Goal: Task Accomplishment & Management: Complete application form

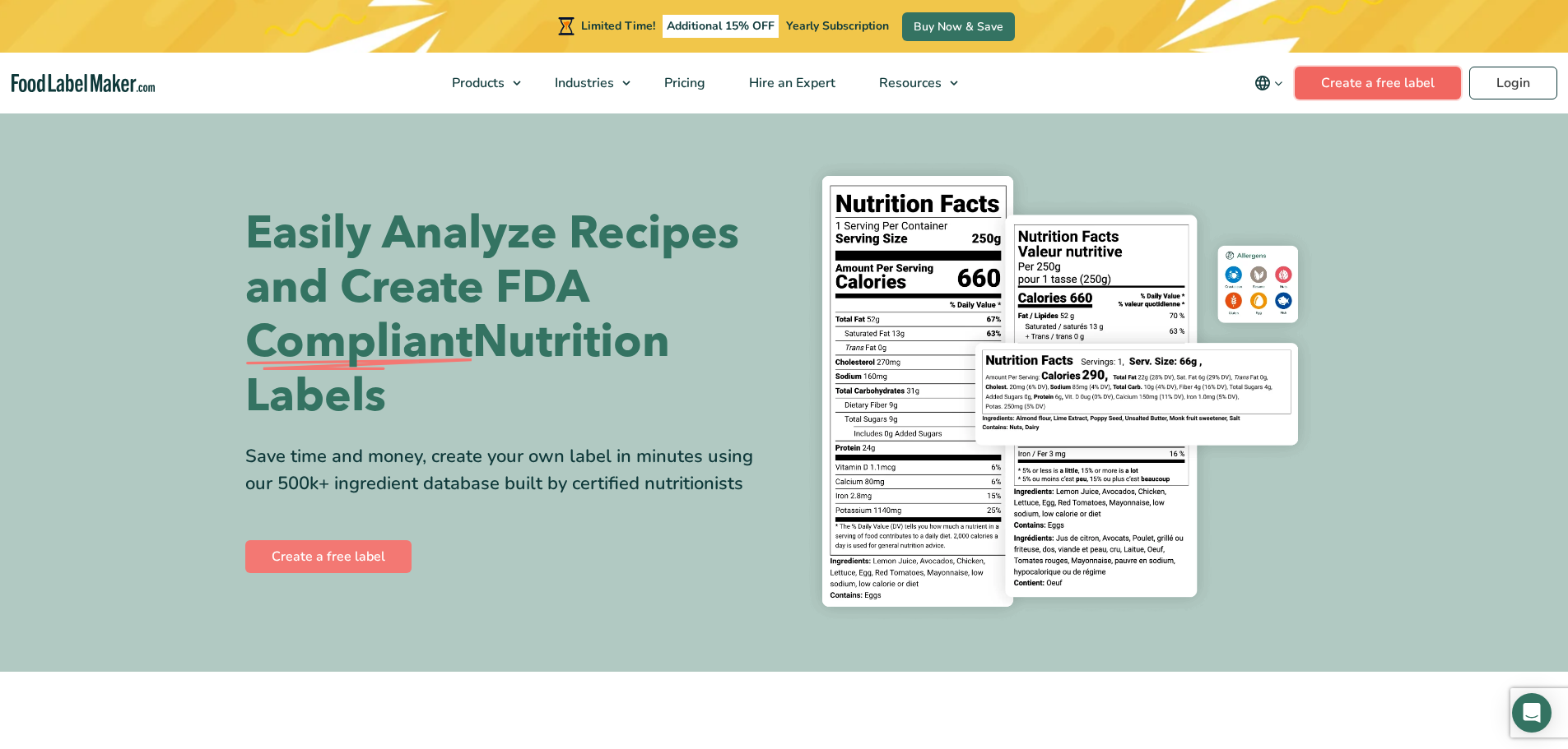
click at [1355, 76] on link "Create a free label" at bounding box center [1378, 82] width 167 height 33
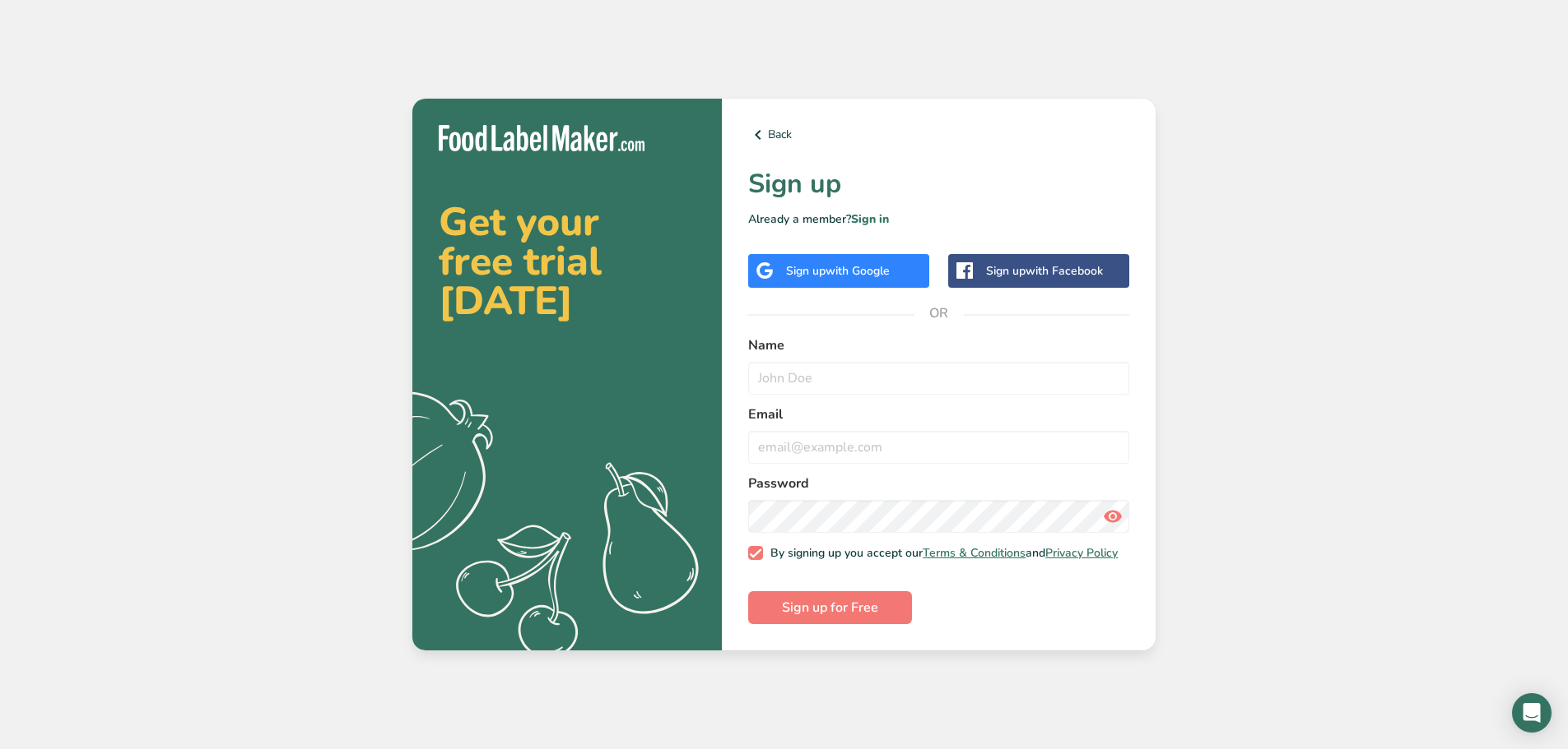
click at [850, 274] on div "Sign up with Google" at bounding box center [838, 270] width 104 height 17
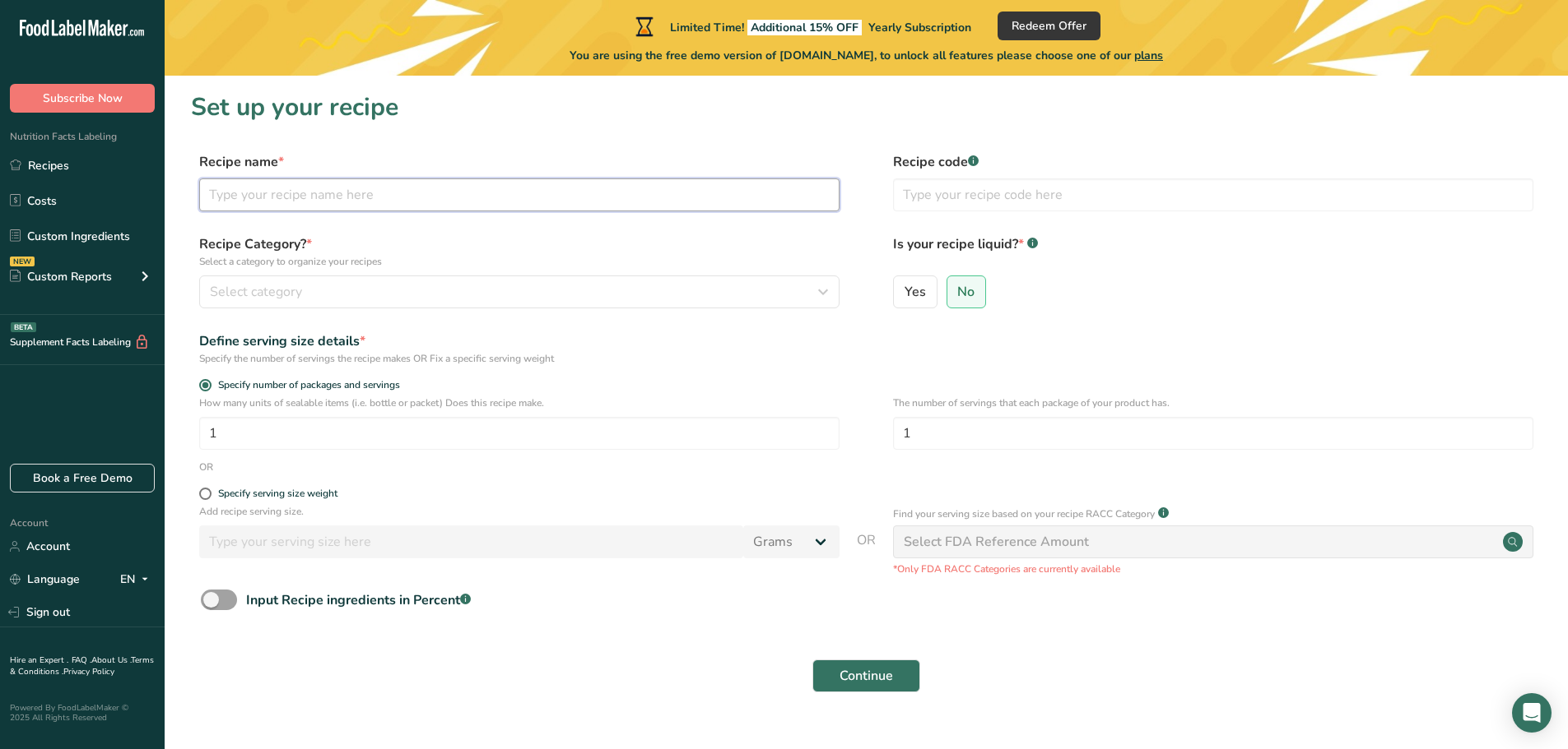
click at [358, 199] on input "text" at bounding box center [519, 195] width 641 height 33
type input "Waffle"
click at [992, 200] on input "text" at bounding box center [1213, 195] width 641 height 33
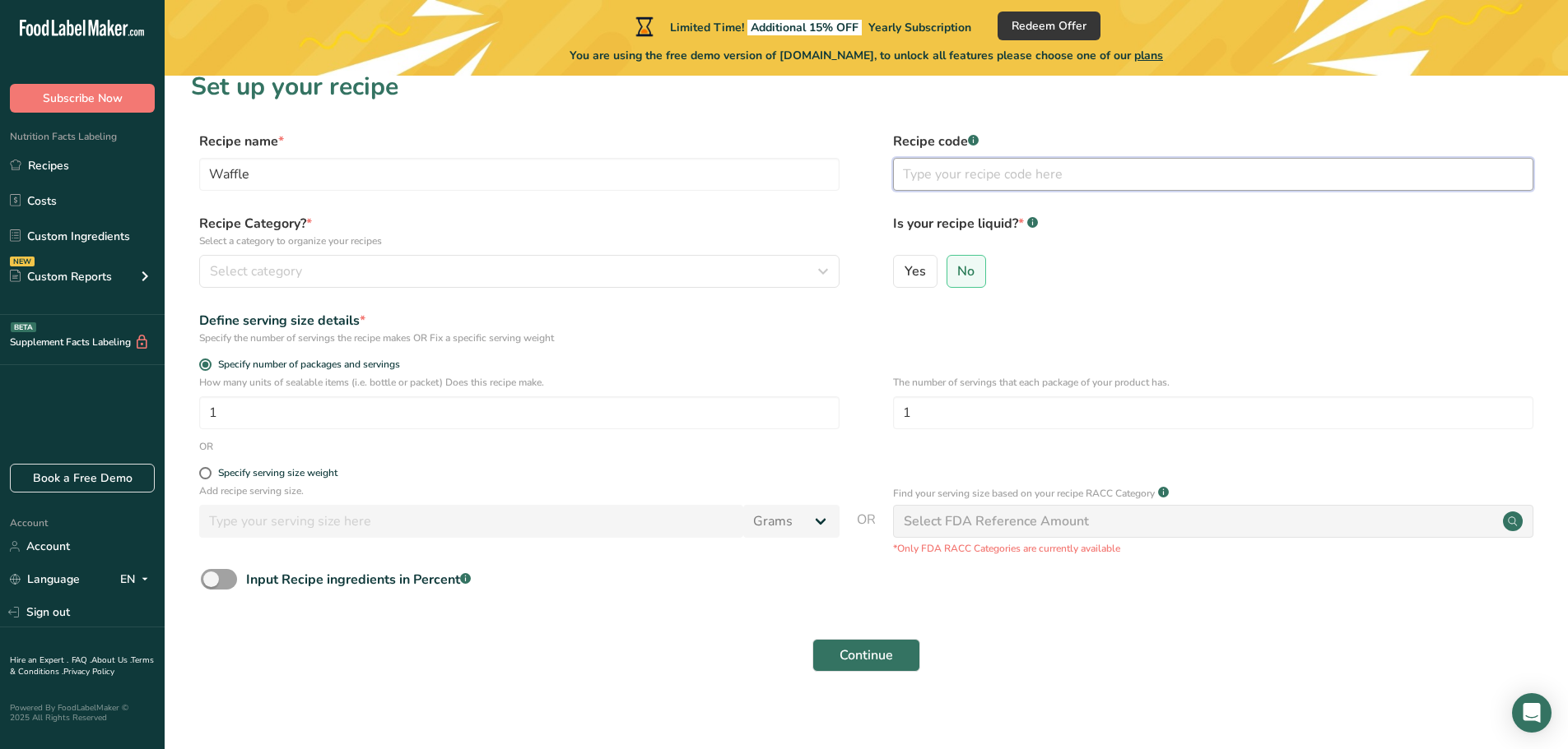
scroll to position [32, 0]
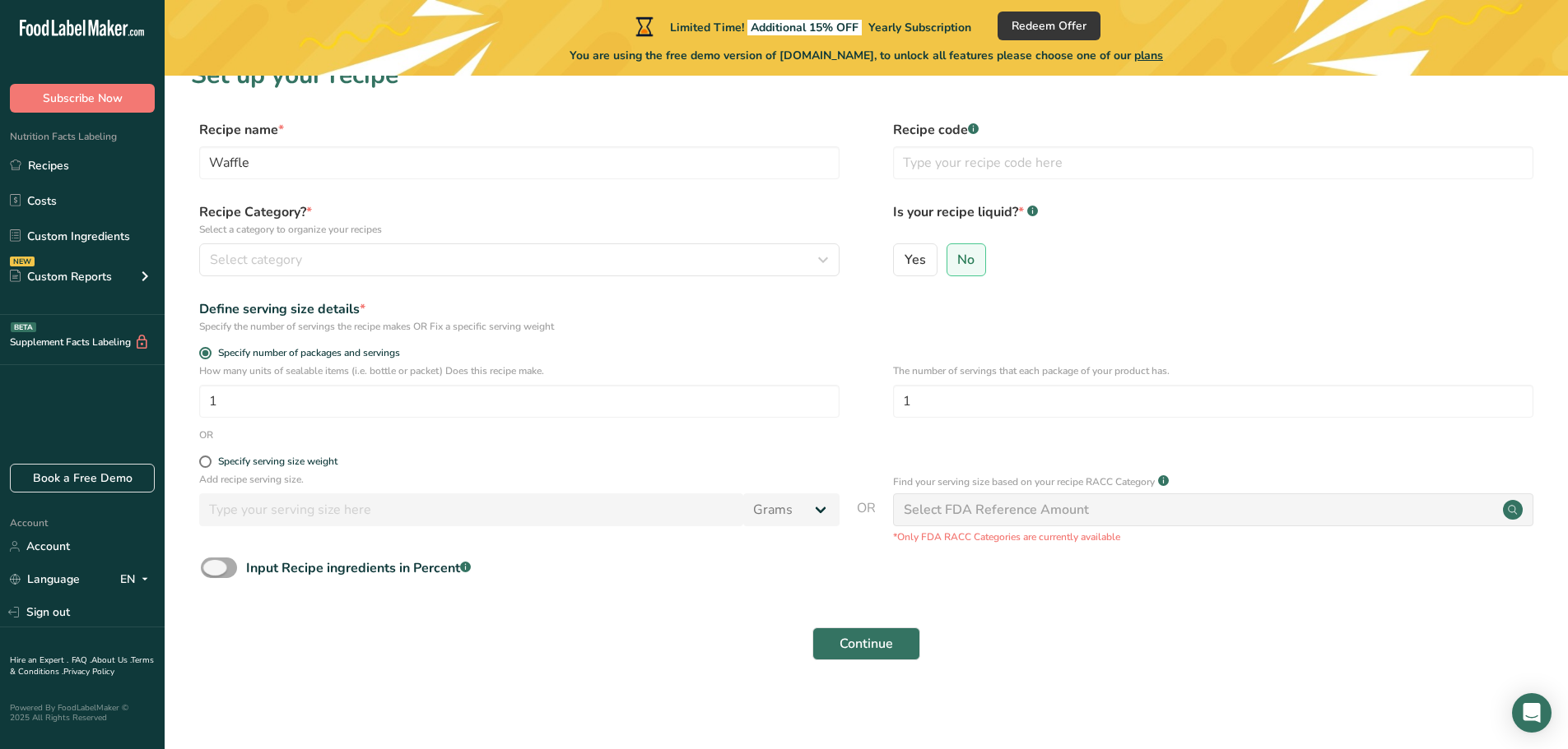
click at [216, 572] on span at bounding box center [219, 568] width 36 height 21
click at [212, 572] on input "Input Recipe ingredients in Percent .a-a{fill:#347362;}.b-a{fill:#fff;}" at bounding box center [205, 567] width 10 height 10
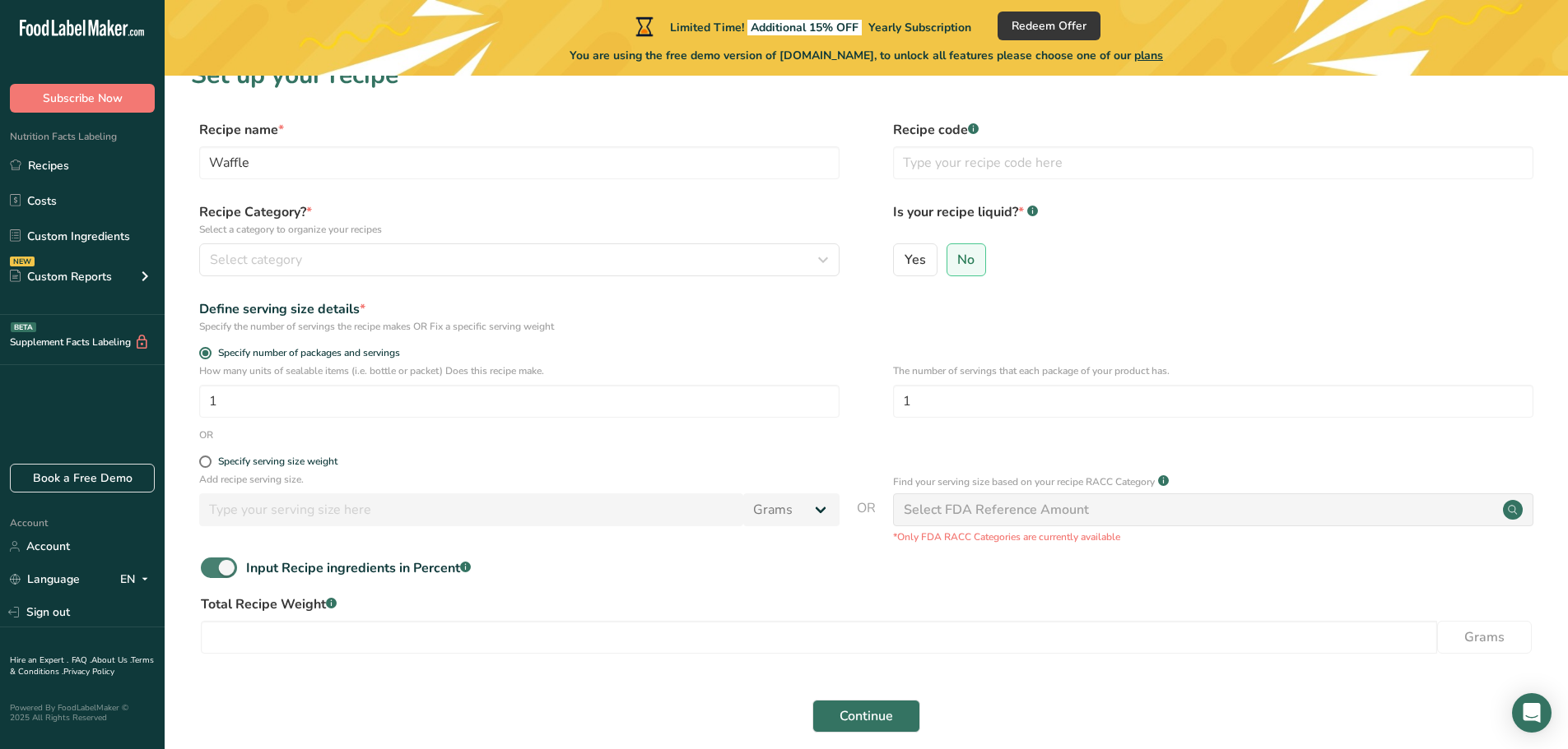
click at [224, 572] on span at bounding box center [219, 568] width 36 height 21
click at [212, 572] on input "Input Recipe ingredients in Percent .a-a{fill:#347362;}.b-a{fill:#fff;}" at bounding box center [205, 567] width 10 height 10
checkbox input "false"
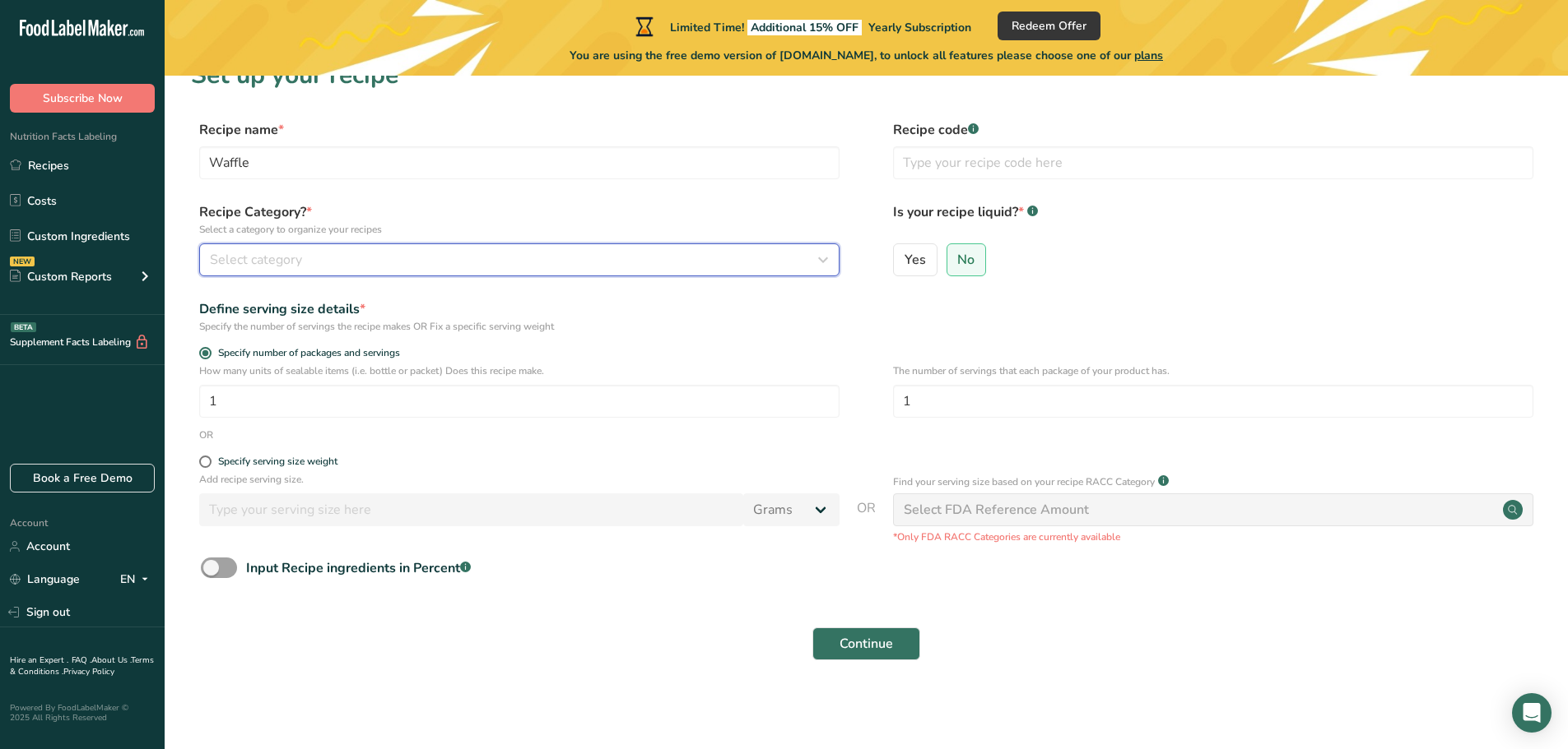
click at [276, 275] on button "Select category" at bounding box center [519, 259] width 641 height 33
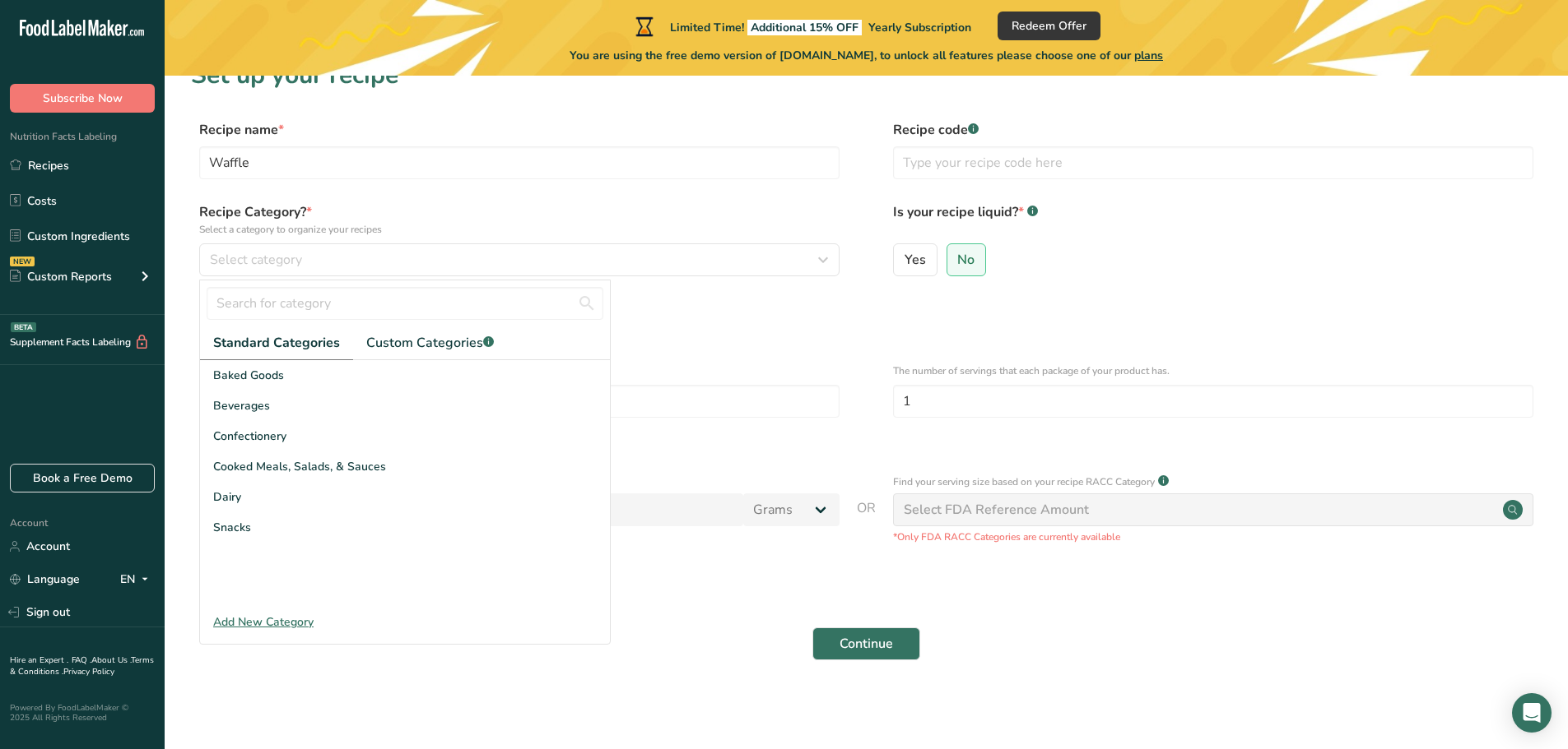
click at [761, 340] on form "Recipe name * Waffle Recipe code .a-a{fill:#347362;}.b-a{fill:#fff;} Recipe Cat…" at bounding box center [866, 395] width 1350 height 550
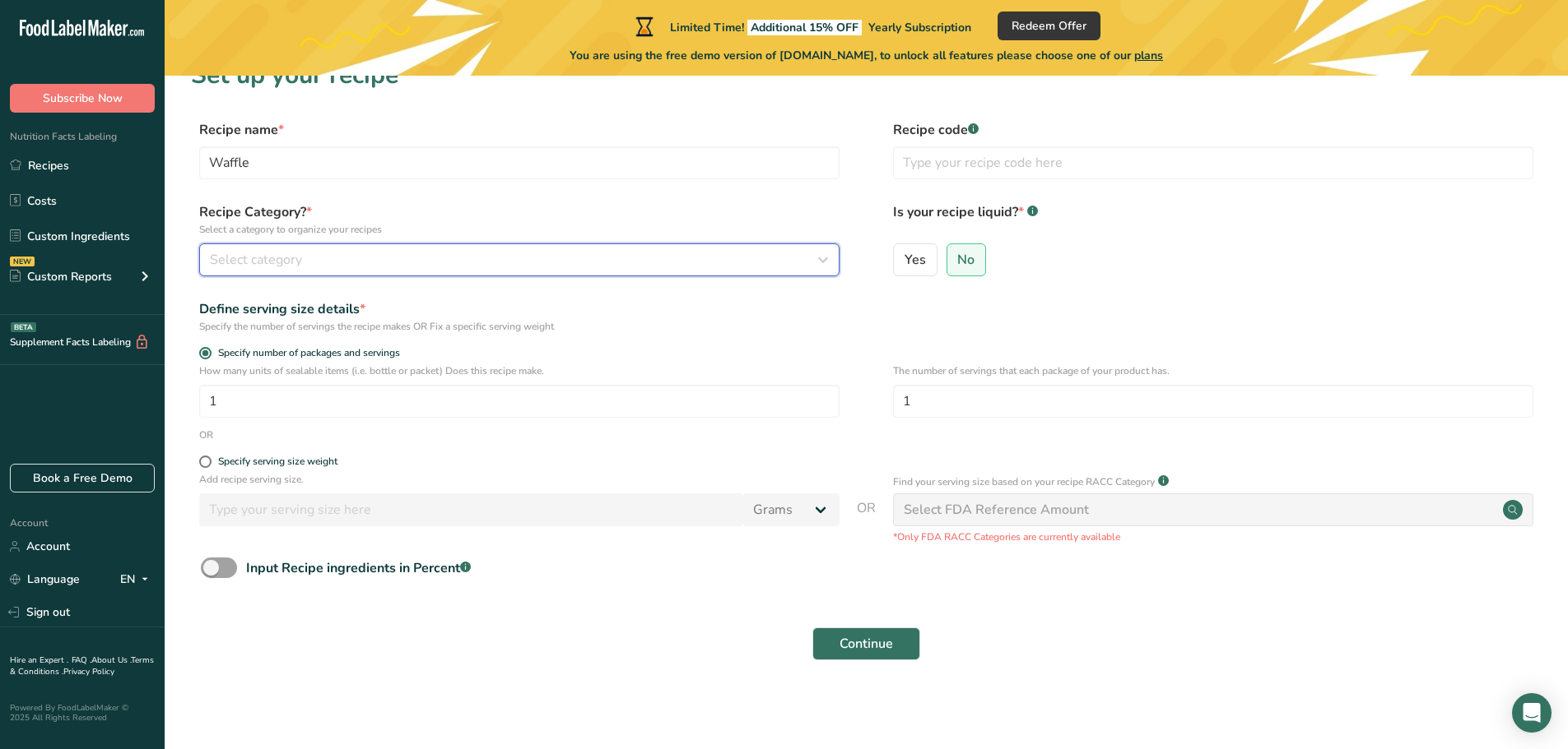
click at [283, 269] on span "Select category" at bounding box center [255, 259] width 92 height 20
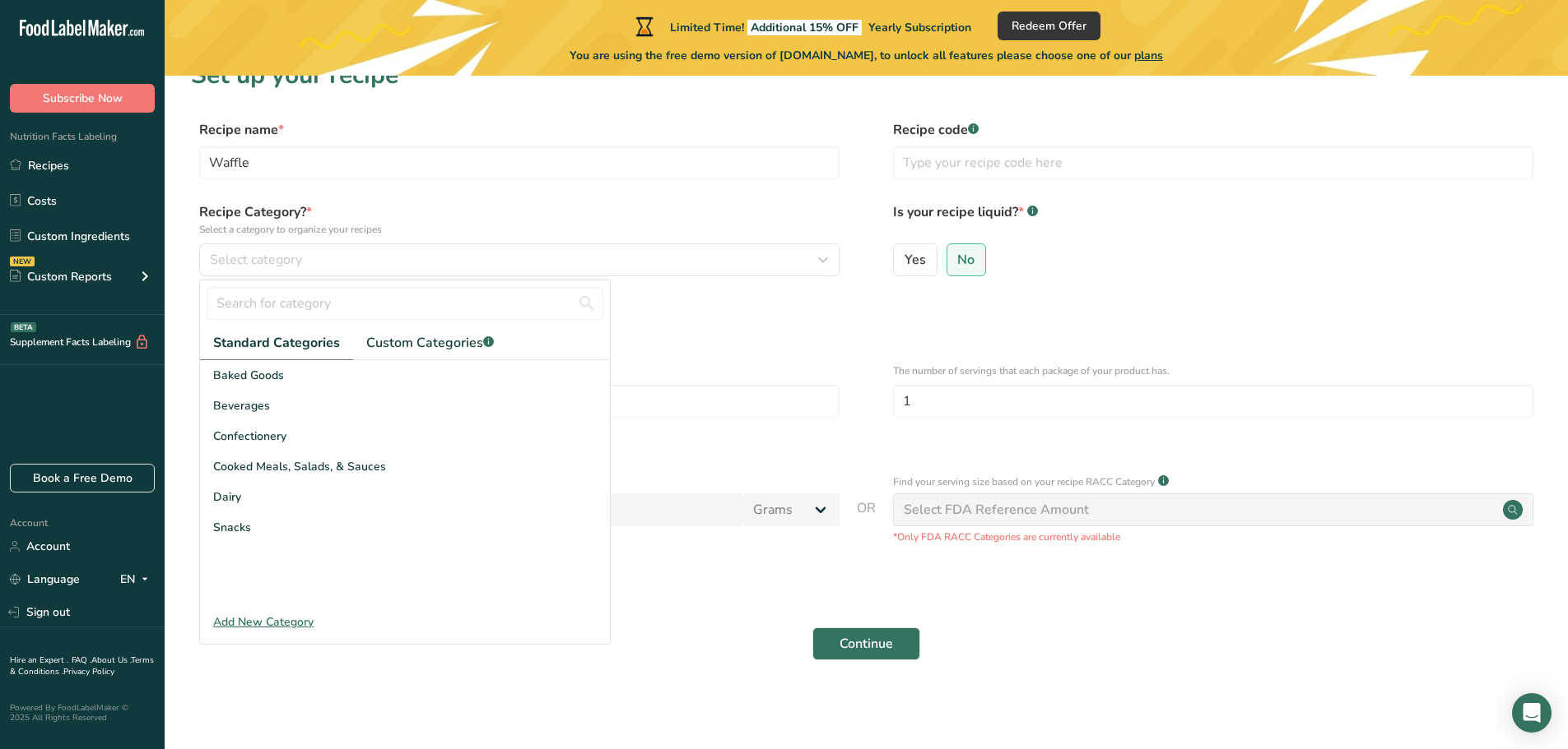
click at [728, 370] on p "How many units of sealable items (i.e. bottle or packet) Does this recipe make." at bounding box center [519, 371] width 641 height 15
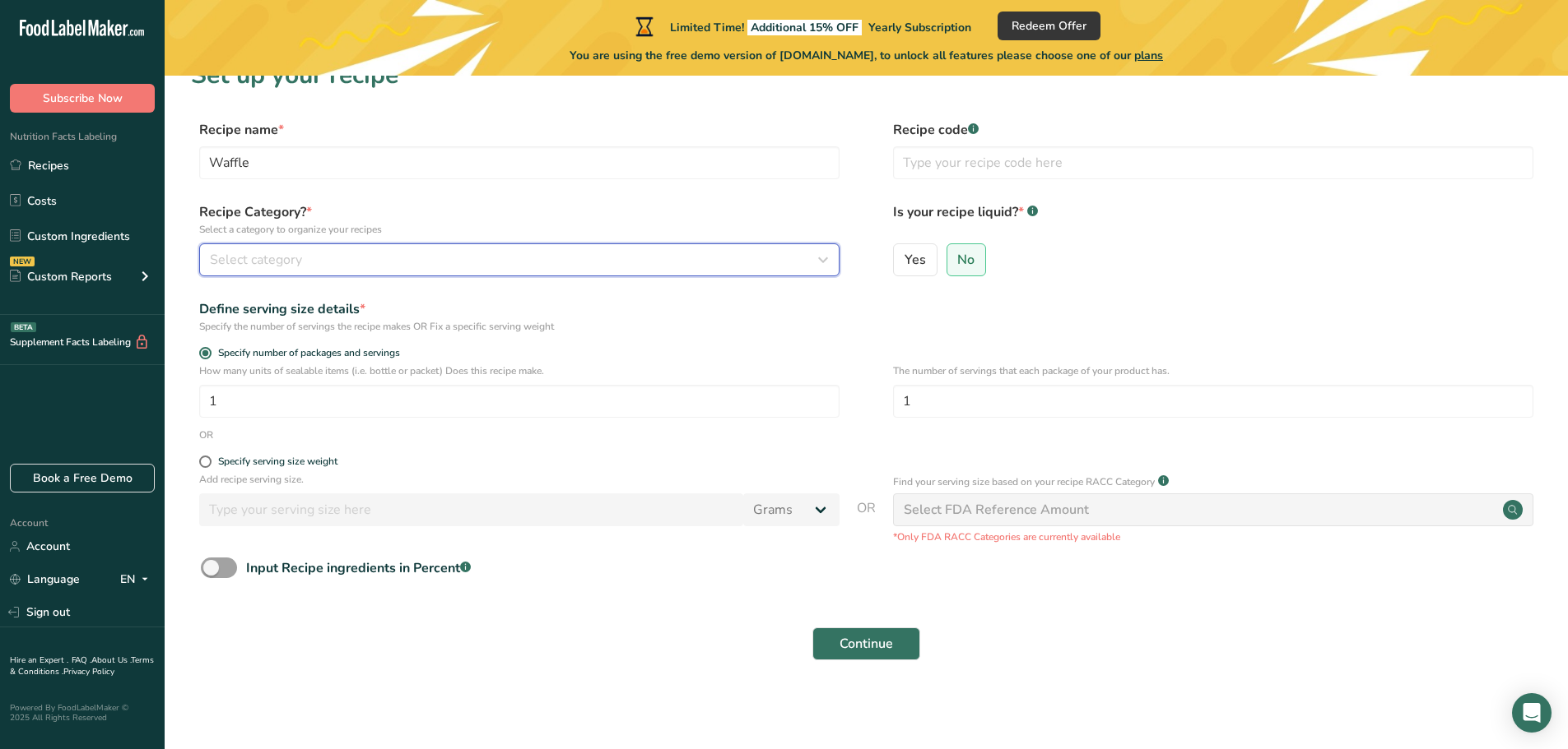
click at [503, 275] on button "Select category" at bounding box center [519, 259] width 641 height 33
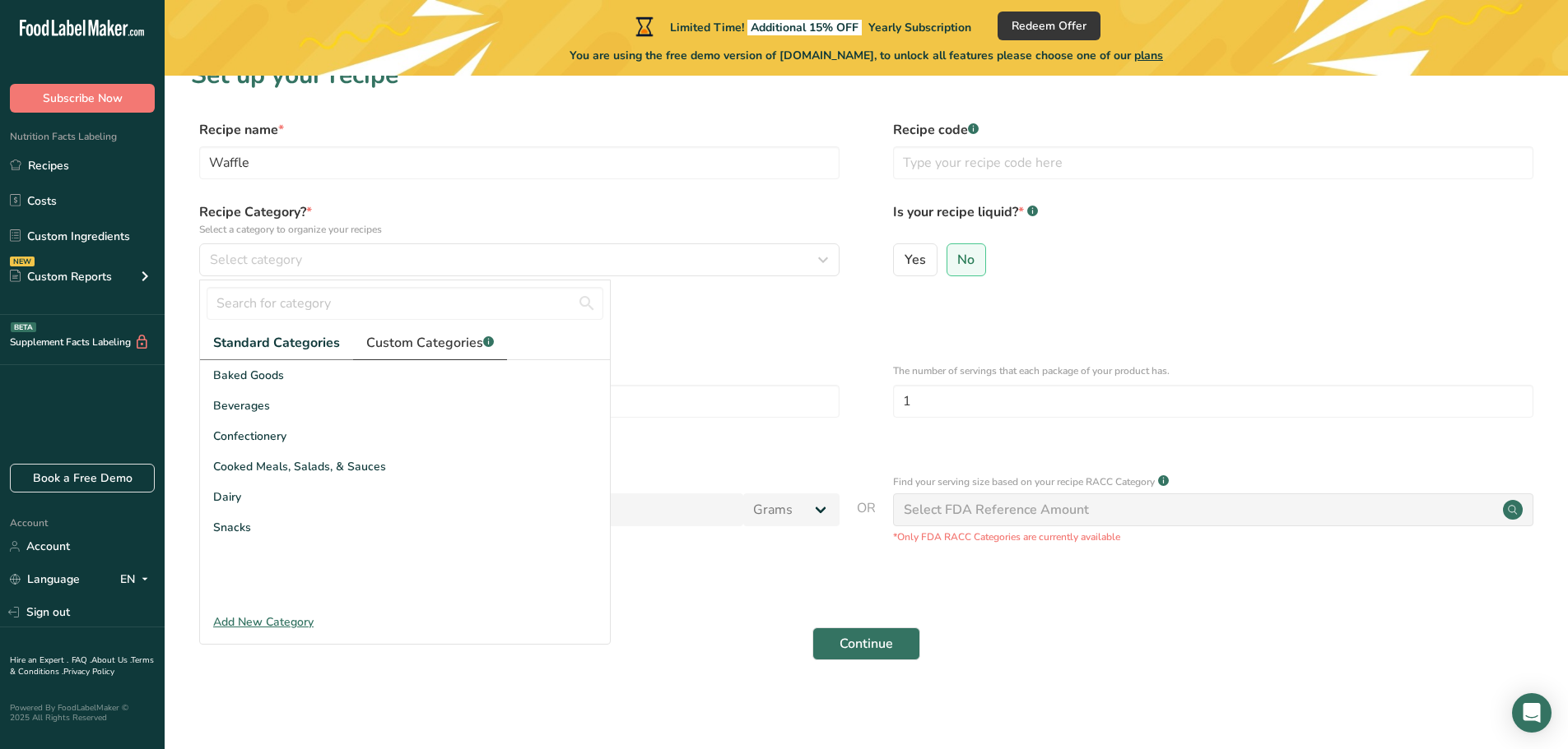
click at [389, 339] on span "Custom Categories .a-a{fill:#347362;}.b-a{fill:#fff;}" at bounding box center [430, 342] width 128 height 20
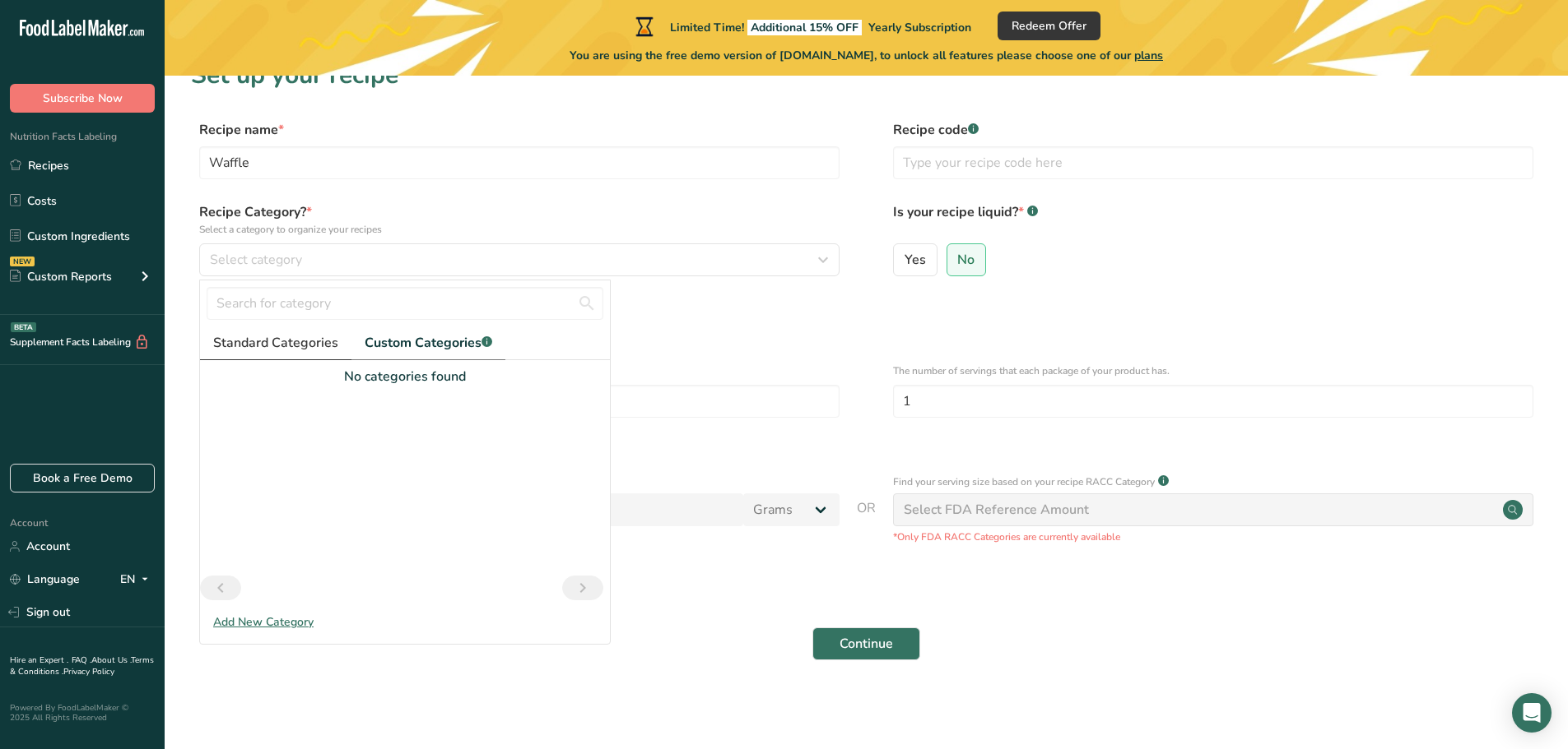
click at [281, 353] on link "Standard Categories" at bounding box center [275, 343] width 151 height 34
